Goal: Information Seeking & Learning: Learn about a topic

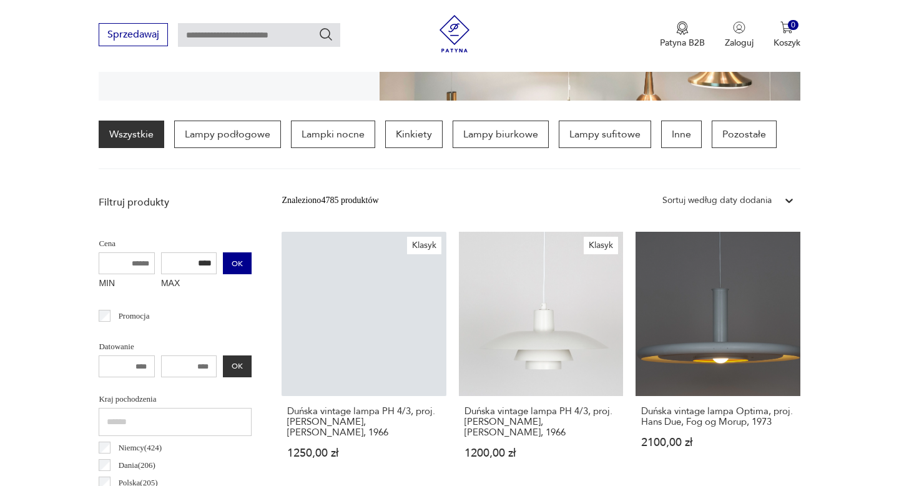
type input "****"
click at [235, 265] on button "OK" at bounding box center [237, 263] width 29 height 22
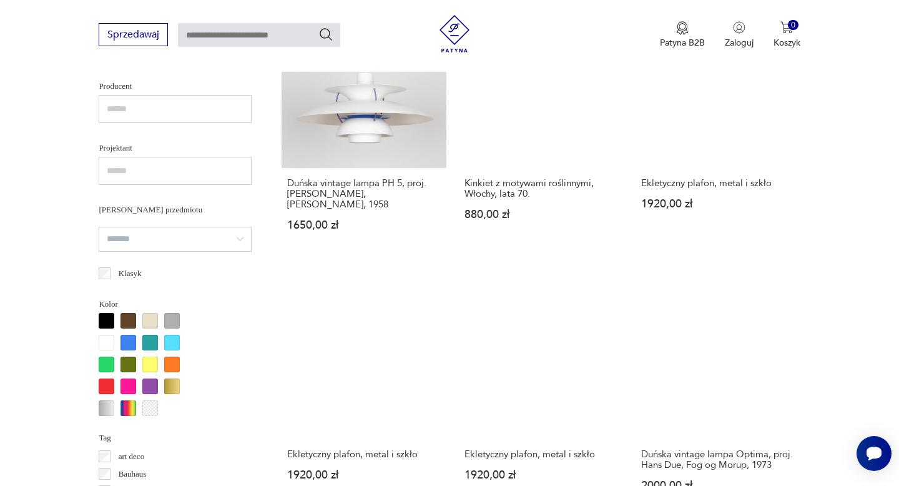
scroll to position [793, 0]
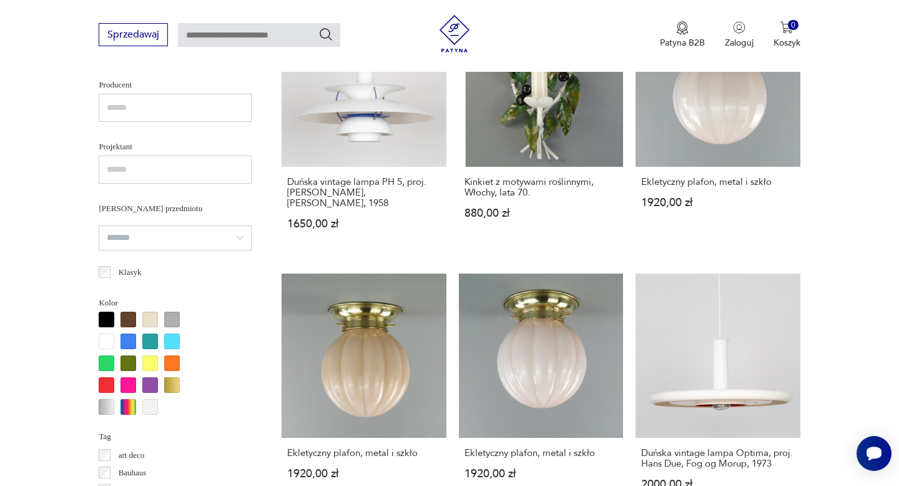
click at [105, 406] on div at bounding box center [107, 407] width 16 height 16
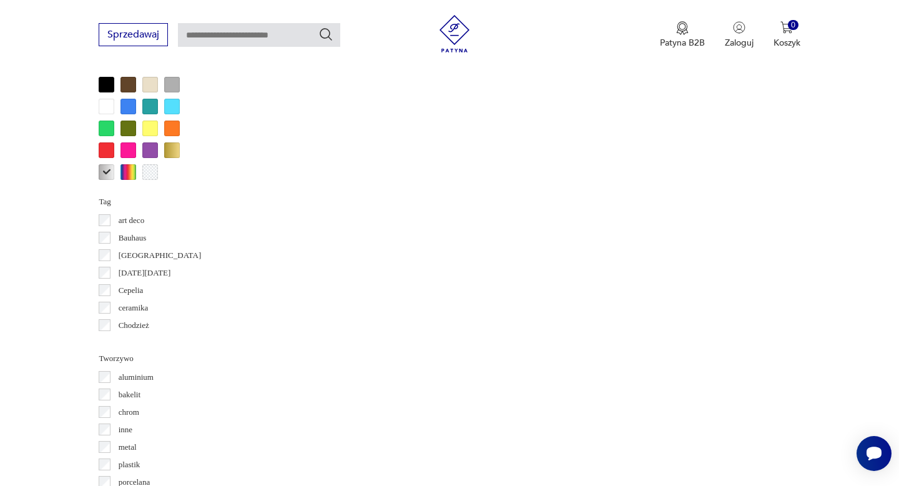
scroll to position [1005, 0]
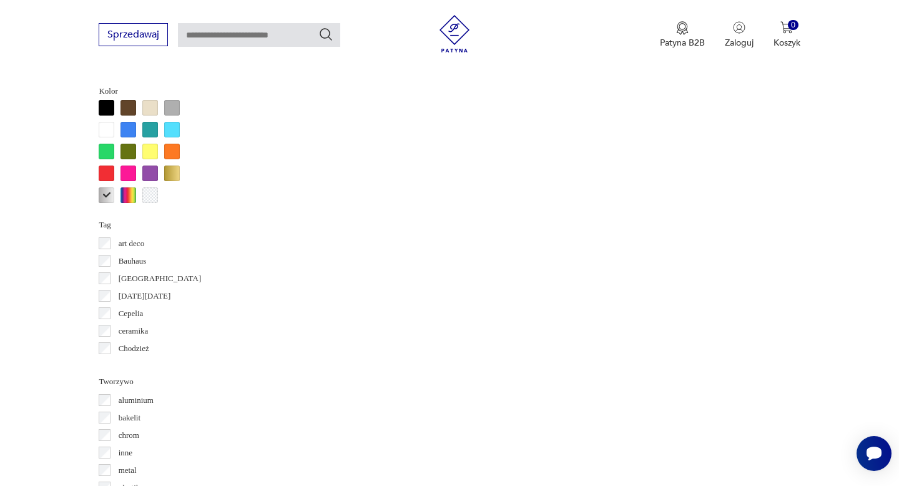
click at [107, 193] on div at bounding box center [107, 195] width 16 height 16
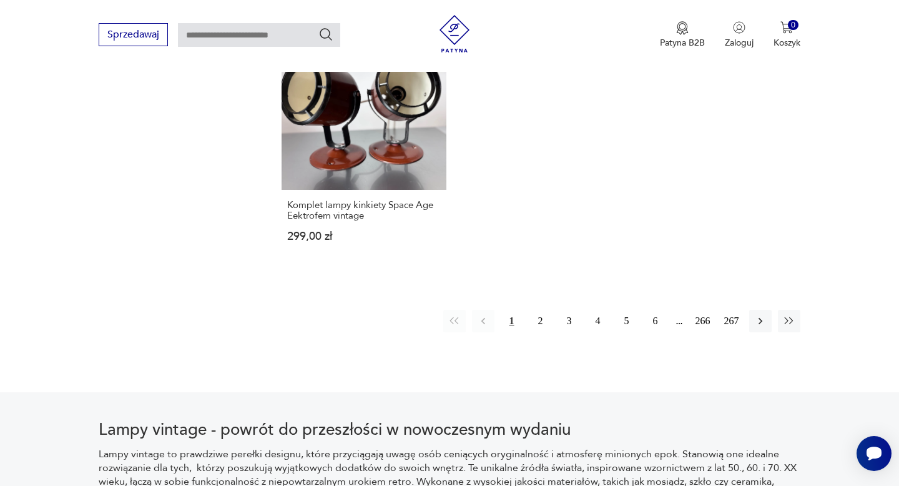
scroll to position [1847, 0]
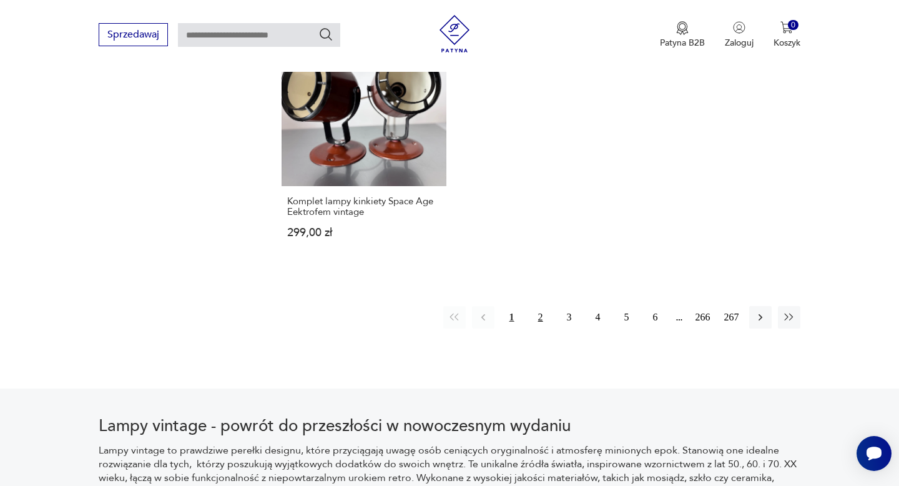
click at [537, 306] on button "2" at bounding box center [540, 317] width 22 height 22
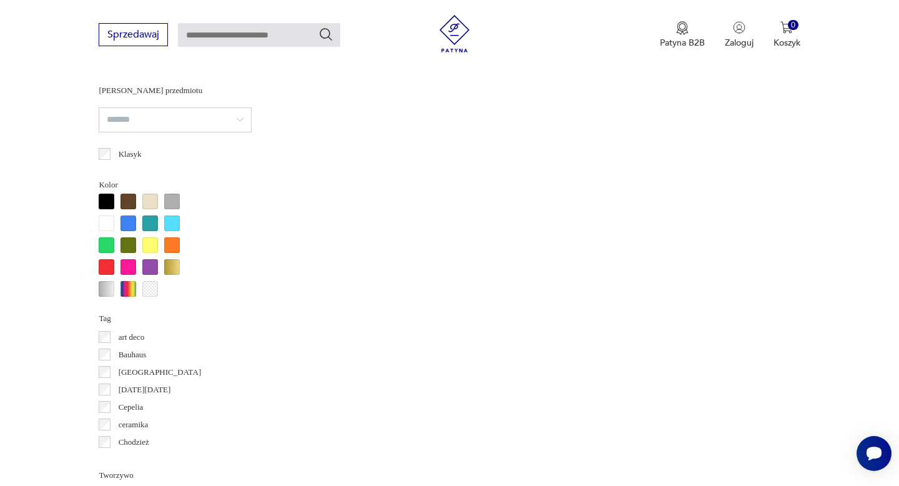
scroll to position [294, 0]
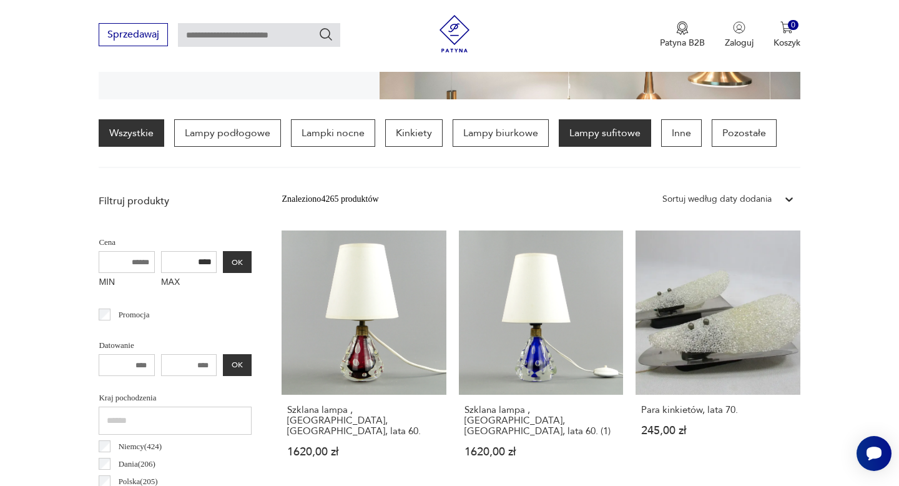
click at [582, 135] on p "Lampy sufitowe" at bounding box center [605, 132] width 92 height 27
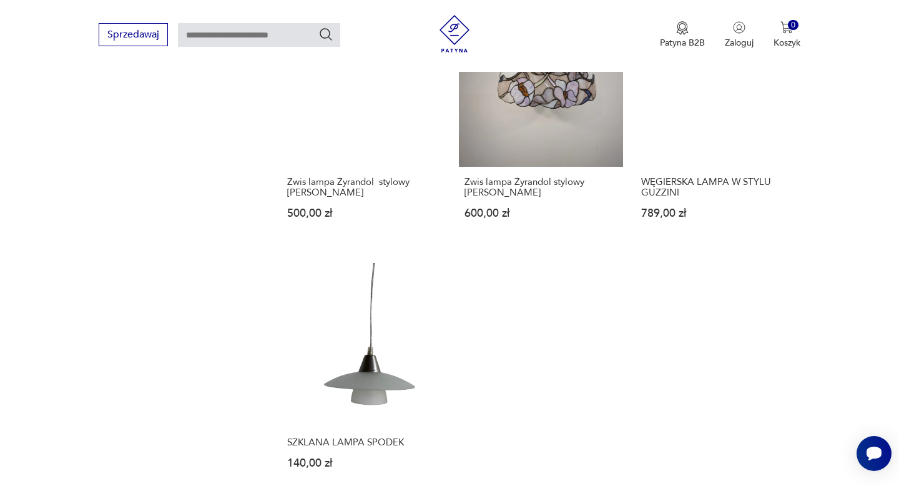
scroll to position [1763, 0]
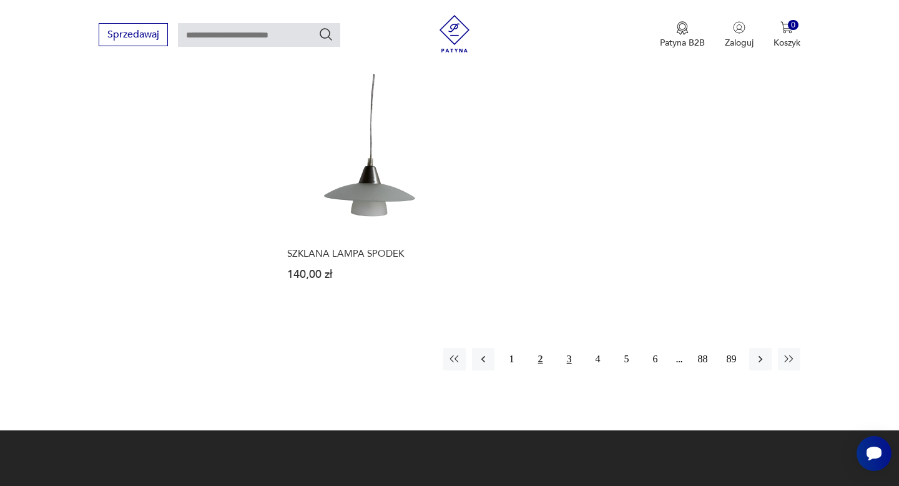
click at [567, 360] on button "3" at bounding box center [569, 359] width 22 height 22
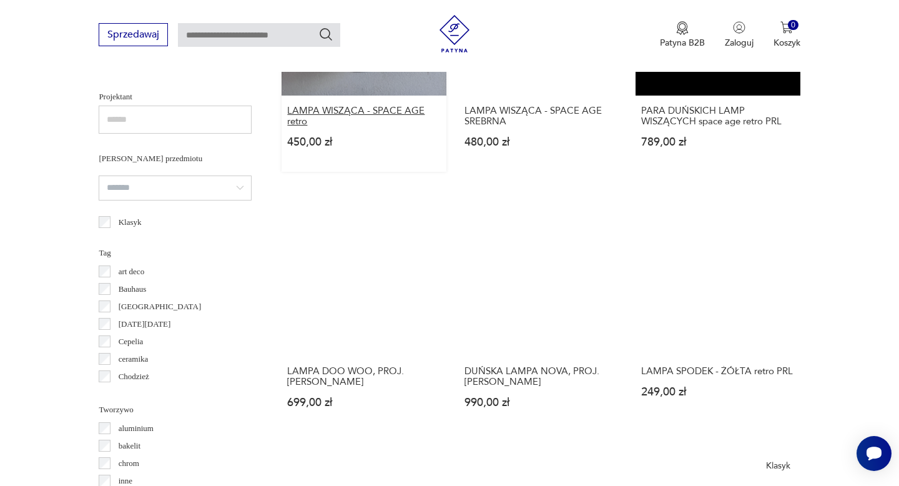
scroll to position [951, 0]
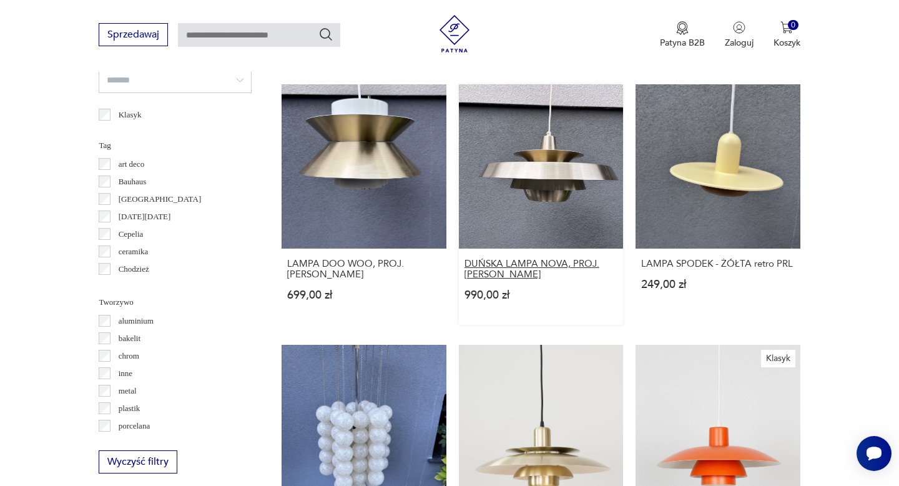
click at [506, 259] on h3 "DUŃSKA LAMPA NOVA, PROJ. JO HAMMERBORG" at bounding box center [540, 268] width 153 height 21
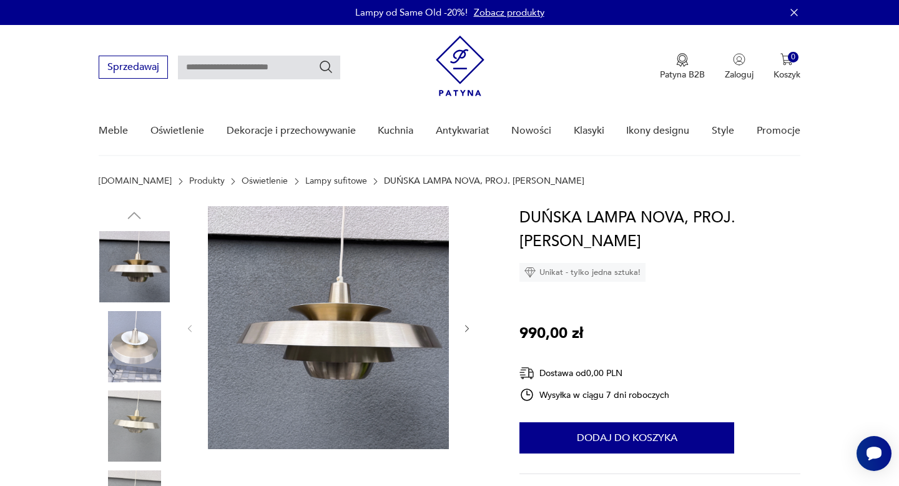
click at [468, 331] on icon "button" at bounding box center [467, 328] width 11 height 11
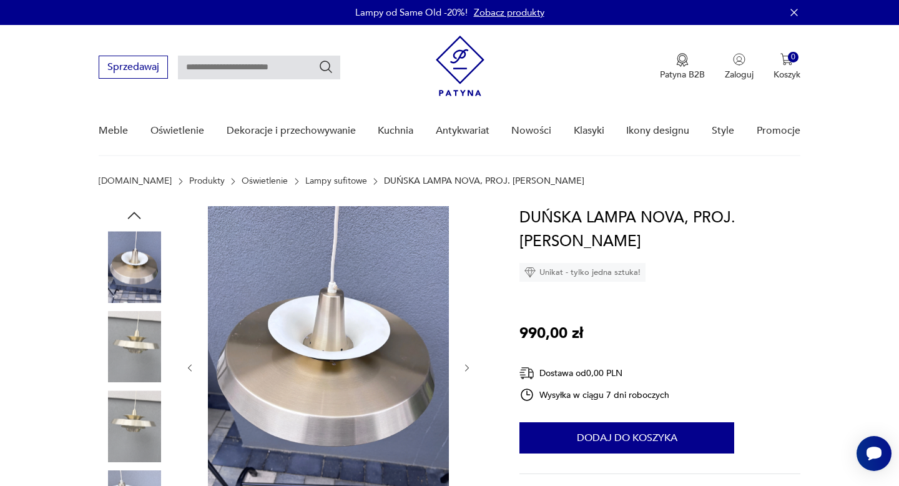
click at [466, 369] on icon "button" at bounding box center [467, 368] width 11 height 11
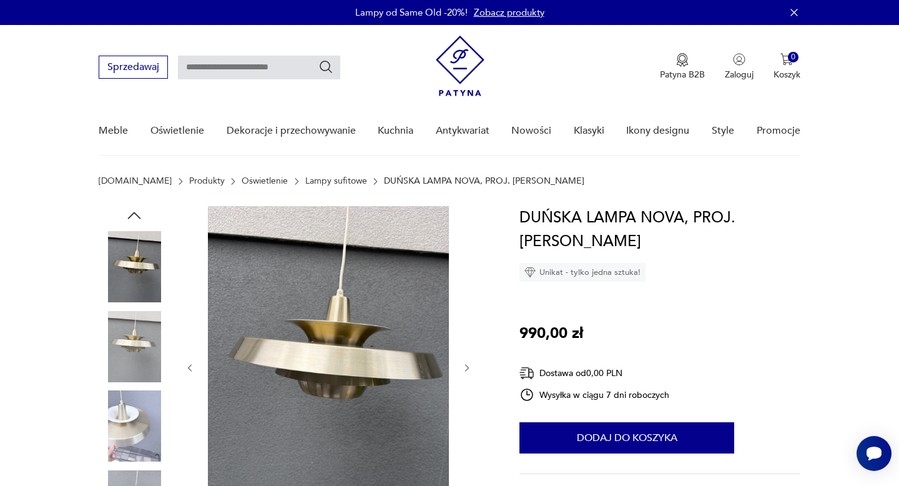
click at [466, 369] on icon "button" at bounding box center [467, 368] width 11 height 11
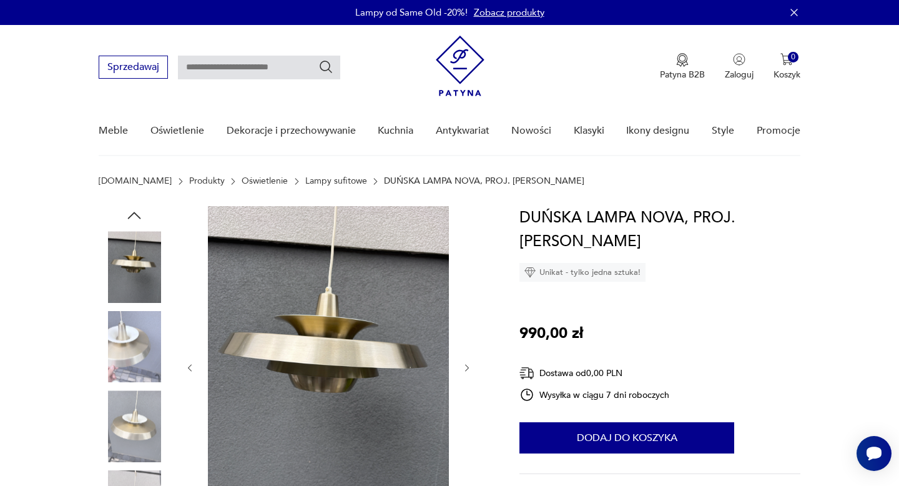
click at [466, 369] on icon "button" at bounding box center [467, 368] width 11 height 11
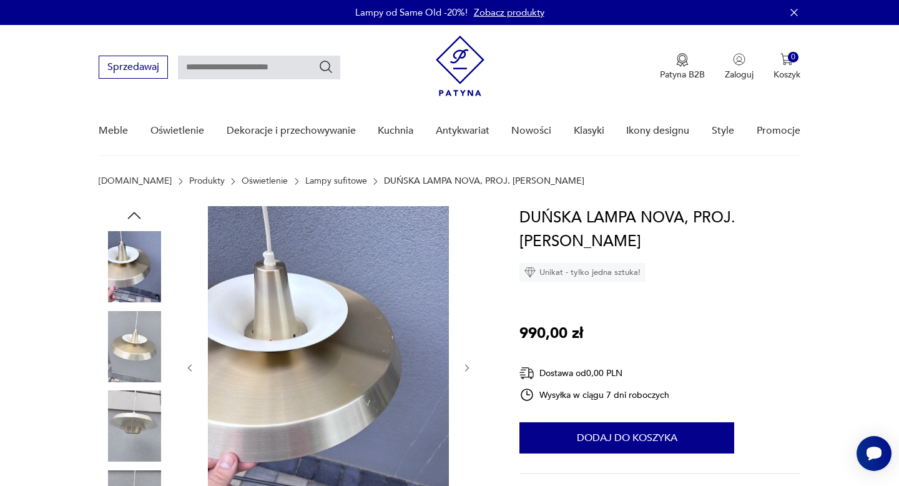
click at [466, 369] on icon "button" at bounding box center [467, 368] width 11 height 11
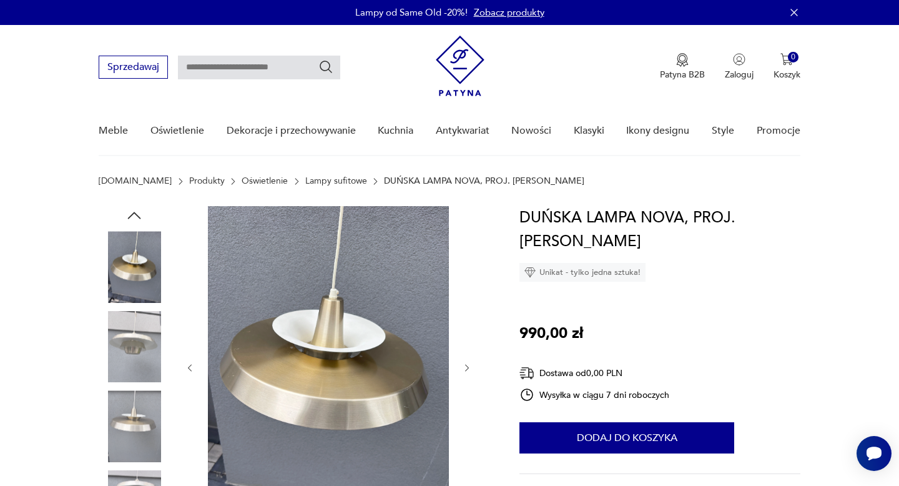
click at [466, 369] on icon "button" at bounding box center [467, 368] width 11 height 11
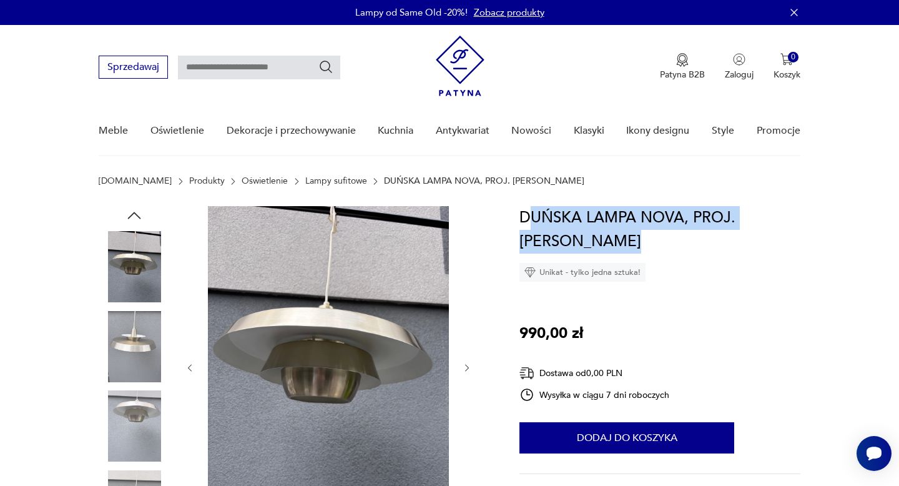
drag, startPoint x: 527, startPoint y: 221, endPoint x: 634, endPoint y: 239, distance: 108.9
click at [634, 239] on h1 "DUŃSKA LAMPA NOVA, PROJ. JO HAMMERBORG" at bounding box center [659, 229] width 280 height 47
copy h1 "UŃSKA LAMPA NOVA, PROJ. JO HAMMERBORG"
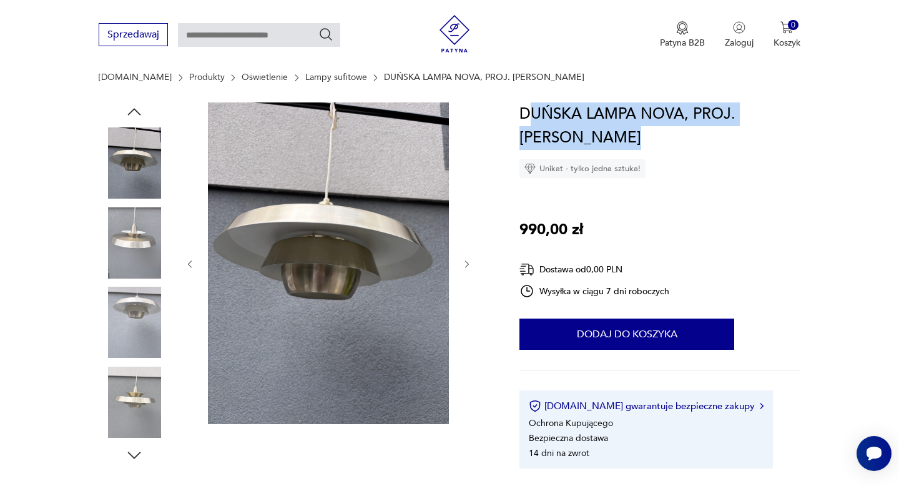
scroll to position [102, 0]
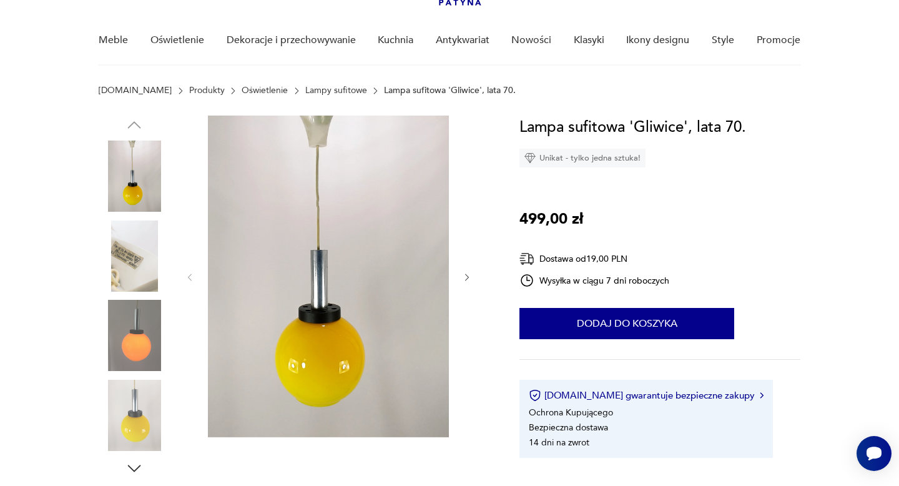
scroll to position [95, 0]
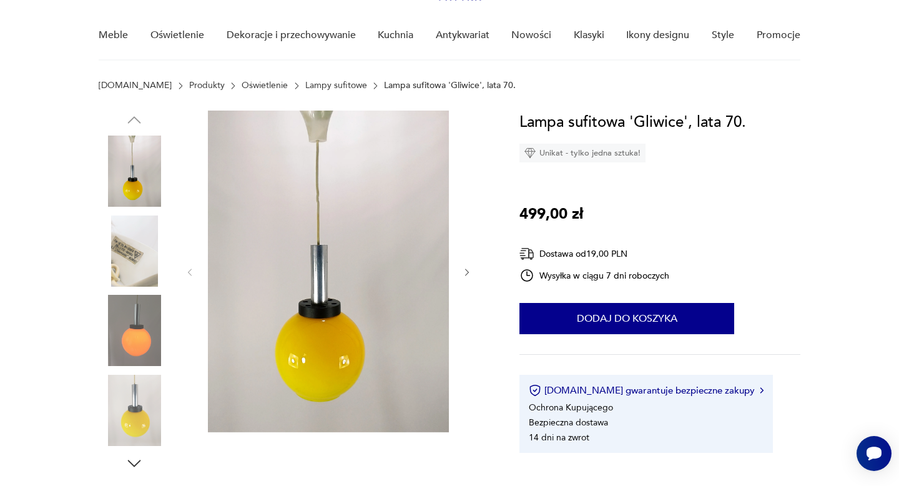
click at [469, 265] on div at bounding box center [328, 271] width 287 height 323
click at [466, 272] on icon "button" at bounding box center [467, 272] width 11 height 11
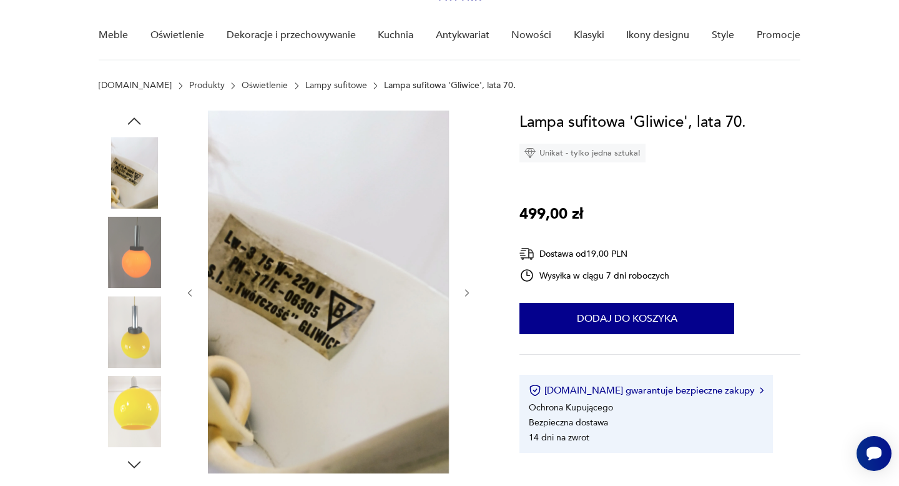
click at [466, 272] on div at bounding box center [328, 292] width 287 height 364
click at [466, 285] on div at bounding box center [328, 292] width 287 height 364
click at [466, 293] on icon "button" at bounding box center [467, 293] width 11 height 11
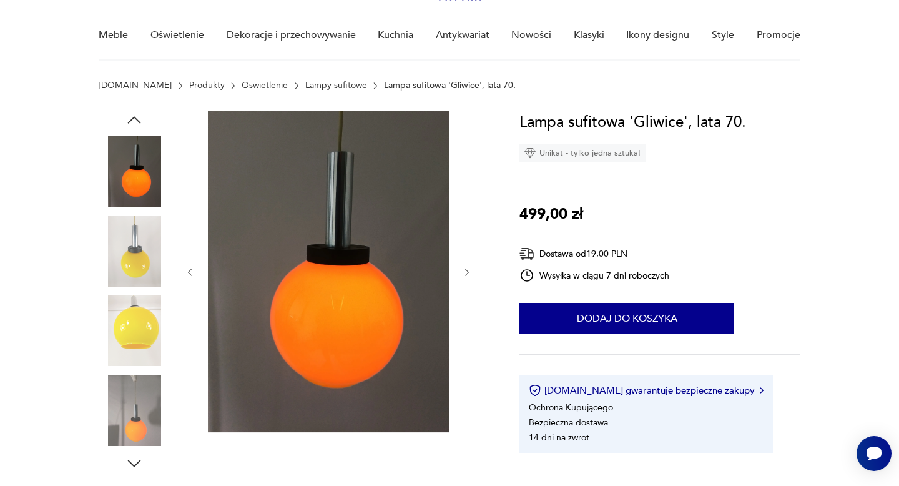
click at [466, 291] on div at bounding box center [328, 271] width 287 height 323
click at [469, 273] on icon "button" at bounding box center [467, 272] width 11 height 11
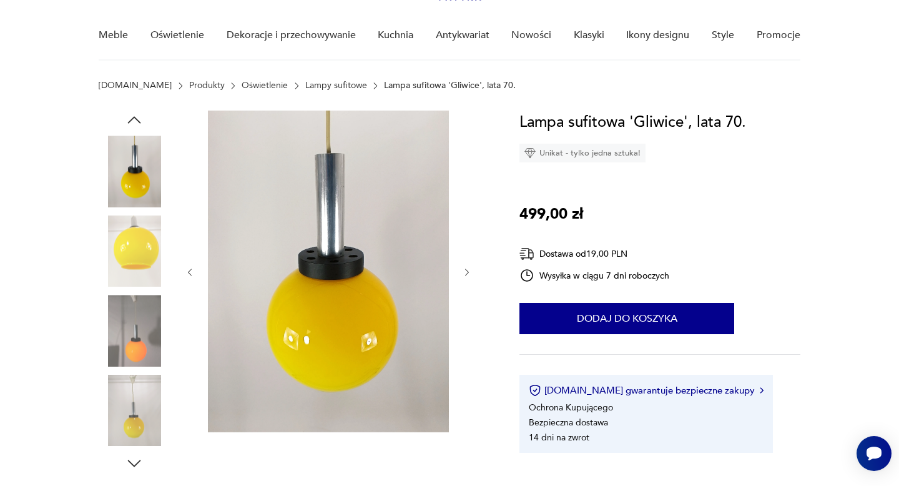
click at [469, 273] on icon "button" at bounding box center [467, 272] width 11 height 11
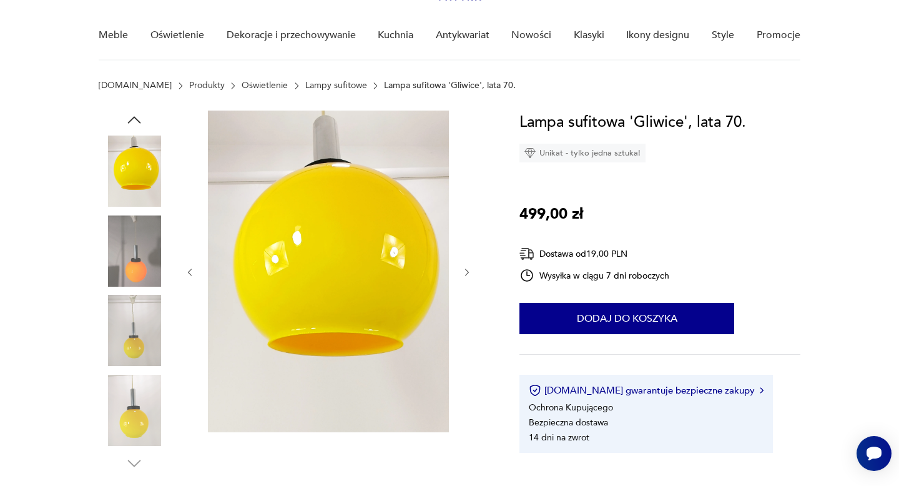
click at [469, 273] on icon "button" at bounding box center [467, 272] width 11 height 11
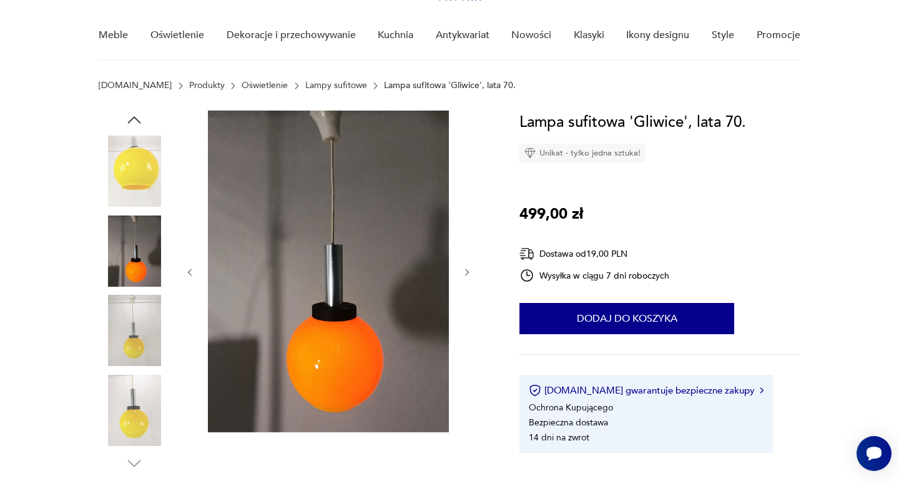
click at [469, 273] on icon "button" at bounding box center [467, 272] width 11 height 11
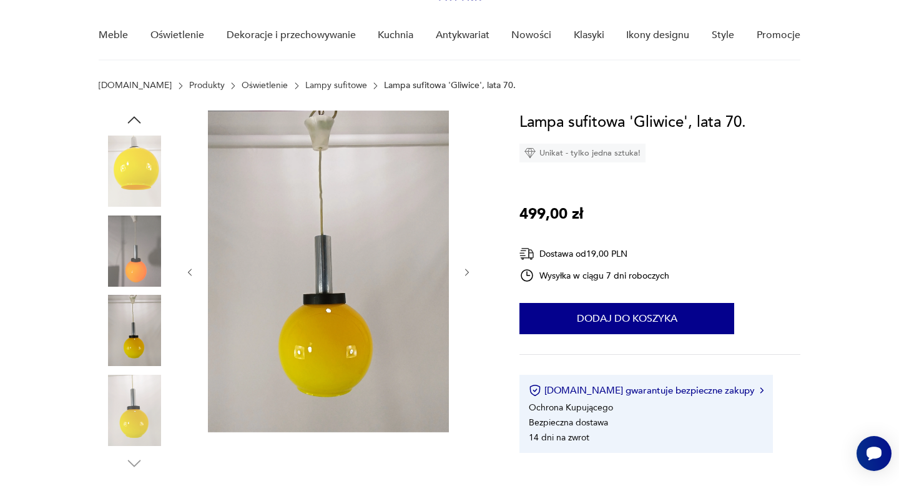
click at [469, 273] on icon "button" at bounding box center [467, 272] width 11 height 11
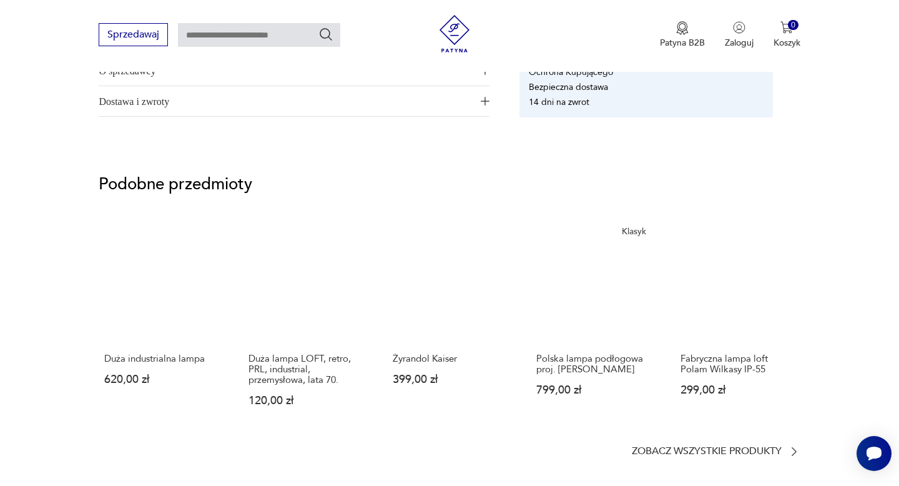
scroll to position [766, 0]
